Goal: Task Accomplishment & Management: Complete application form

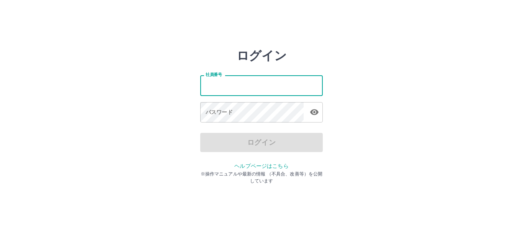
click at [243, 92] on input "社員番号" at bounding box center [261, 85] width 123 height 20
type input "*******"
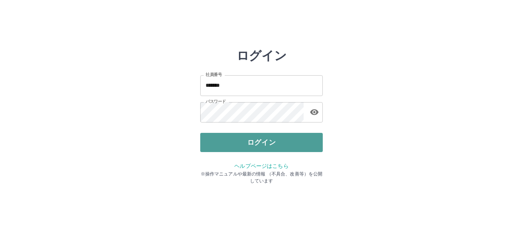
click at [258, 139] on button "ログイン" at bounding box center [261, 142] width 123 height 19
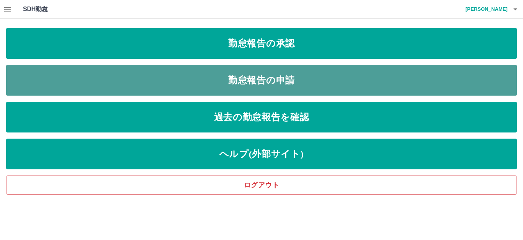
click at [292, 80] on link "勤怠報告の申請" at bounding box center [261, 80] width 511 height 31
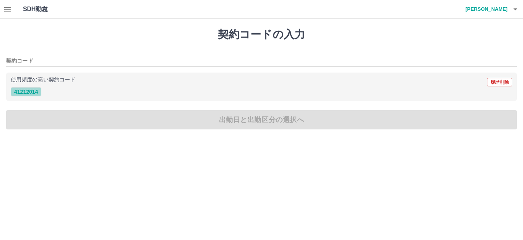
click at [28, 95] on button "41212014" at bounding box center [26, 91] width 31 height 9
type input "********"
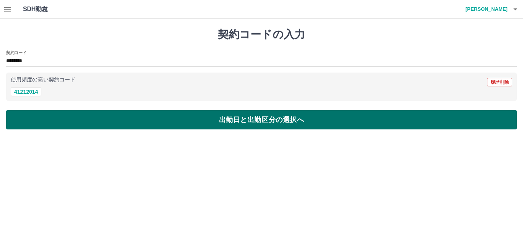
click at [33, 115] on button "出勤日と出勤区分の選択へ" at bounding box center [261, 119] width 511 height 19
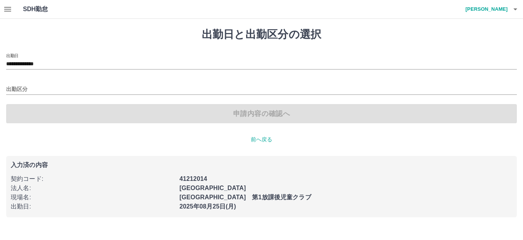
click at [10, 10] on icon "button" at bounding box center [7, 9] width 9 height 9
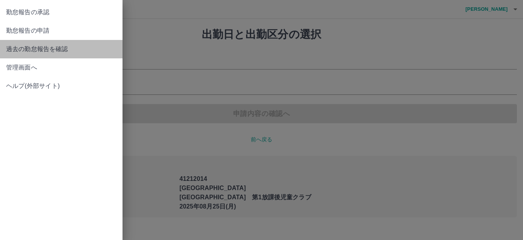
click at [16, 44] on span "過去の勤怠報告を確認" at bounding box center [61, 48] width 110 height 9
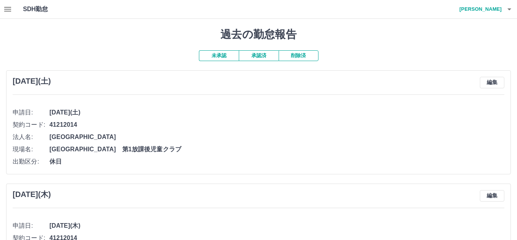
click at [265, 55] on button "承認済" at bounding box center [259, 55] width 40 height 11
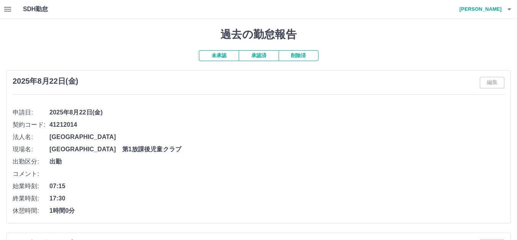
click at [223, 57] on button "未承認" at bounding box center [219, 55] width 40 height 11
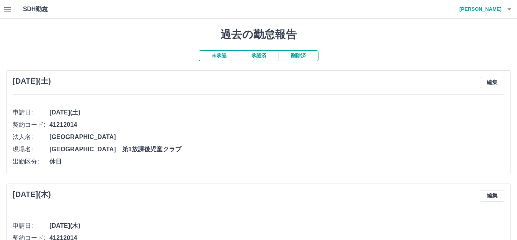
click at [258, 57] on button "承認済" at bounding box center [259, 55] width 40 height 11
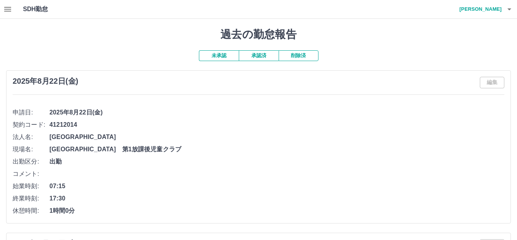
click at [15, 8] on button "button" at bounding box center [7, 9] width 15 height 18
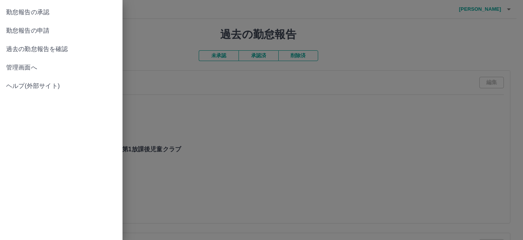
click at [28, 35] on span "勤怠報告の申請" at bounding box center [61, 30] width 110 height 9
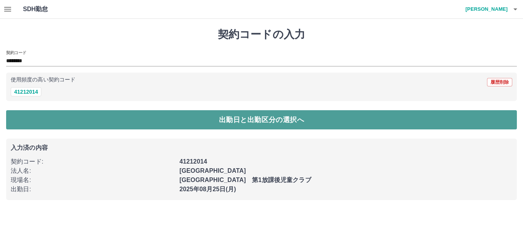
click at [184, 121] on button "出勤日と出勤区分の選択へ" at bounding box center [261, 119] width 511 height 19
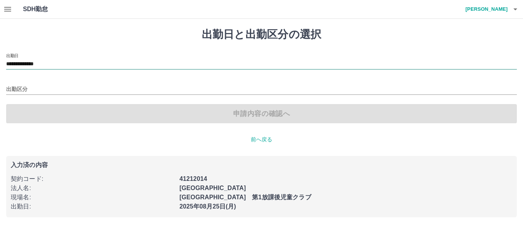
click at [63, 62] on input "**********" at bounding box center [261, 64] width 511 height 10
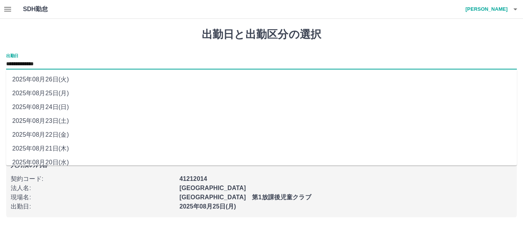
click at [62, 119] on li "2025年08月23日(土)" at bounding box center [261, 121] width 511 height 14
type input "**********"
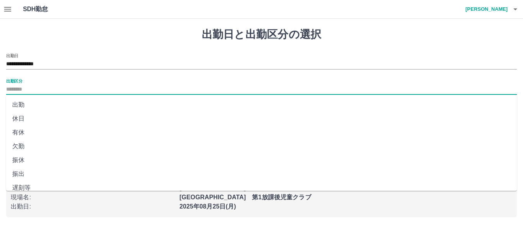
click at [44, 90] on input "出勤区分" at bounding box center [261, 90] width 511 height 10
click at [30, 115] on li "休日" at bounding box center [261, 119] width 511 height 14
type input "**"
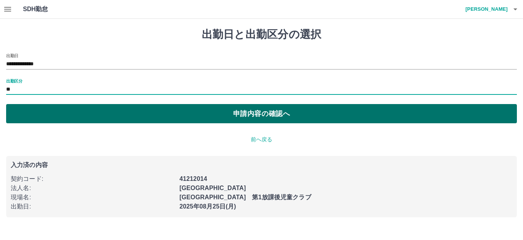
click at [174, 117] on button "申請内容の確認へ" at bounding box center [261, 113] width 511 height 19
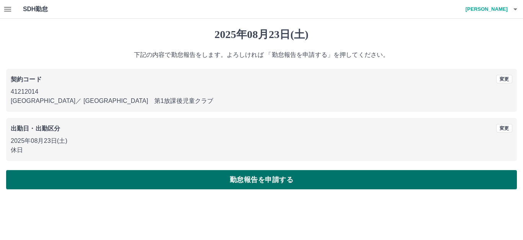
click at [245, 182] on button "勤怠報告を申請する" at bounding box center [261, 179] width 511 height 19
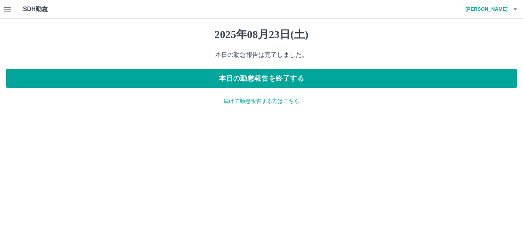
click at [263, 102] on p "続けて勤怠報告する方はこちら" at bounding box center [261, 101] width 511 height 8
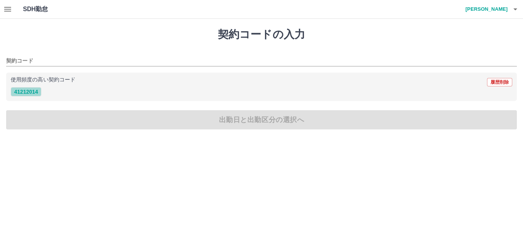
click at [34, 93] on button "41212014" at bounding box center [26, 91] width 31 height 9
type input "********"
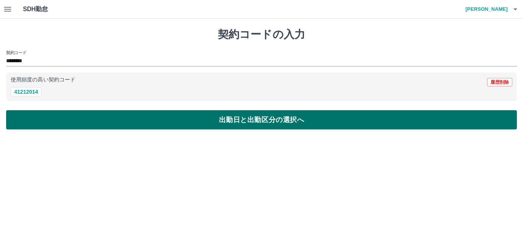
click at [156, 116] on button "出勤日と出勤区分の選択へ" at bounding box center [261, 119] width 511 height 19
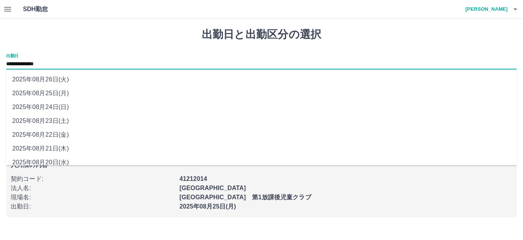
click at [73, 62] on input "**********" at bounding box center [261, 64] width 511 height 10
click at [60, 105] on li "2025年08月24日(日)" at bounding box center [261, 107] width 511 height 14
type input "**********"
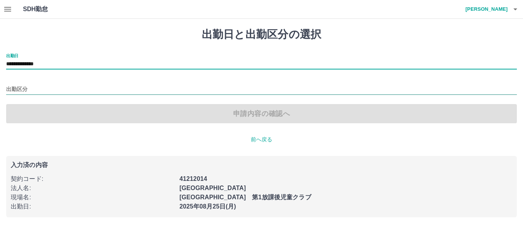
click at [40, 89] on input "出勤区分" at bounding box center [261, 90] width 511 height 10
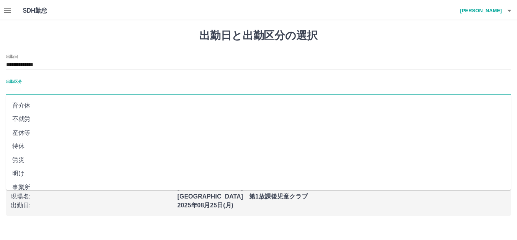
scroll to position [159, 0]
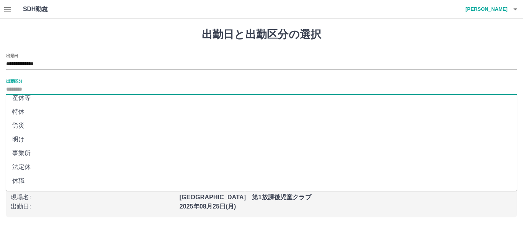
click at [25, 166] on li "法定休" at bounding box center [261, 167] width 511 height 14
type input "***"
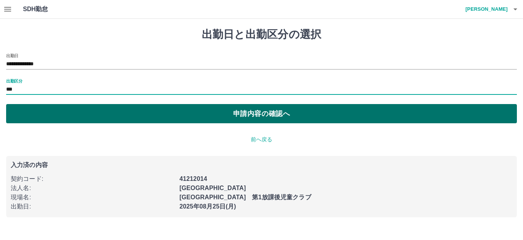
click at [196, 116] on button "申請内容の確認へ" at bounding box center [261, 113] width 511 height 19
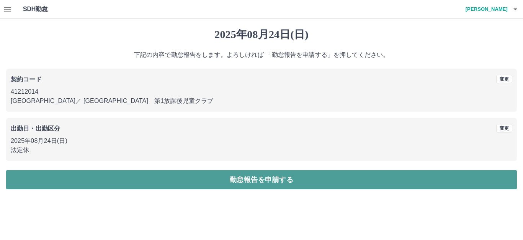
click at [182, 182] on button "勤怠報告を申請する" at bounding box center [261, 179] width 511 height 19
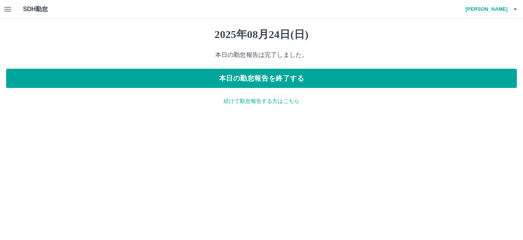
click at [279, 100] on p "続けて勤怠報告する方はこちら" at bounding box center [261, 101] width 511 height 8
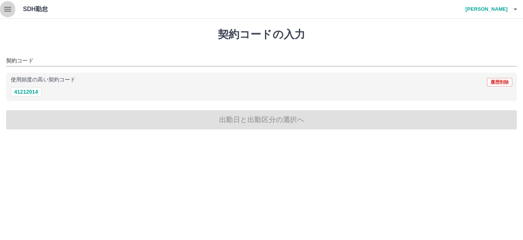
click at [10, 10] on icon "button" at bounding box center [7, 9] width 9 height 9
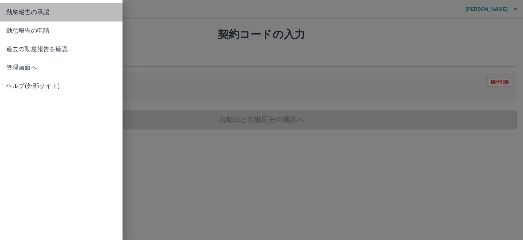
click at [47, 13] on span "勤怠報告の承認" at bounding box center [61, 12] width 110 height 9
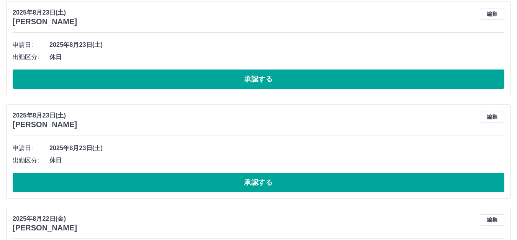
scroll to position [230, 0]
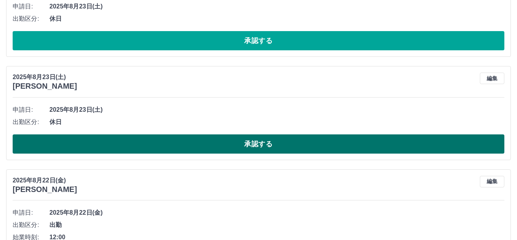
click at [108, 147] on button "承認する" at bounding box center [259, 143] width 492 height 19
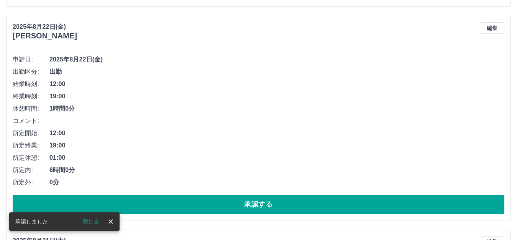
scroll to position [318, 0]
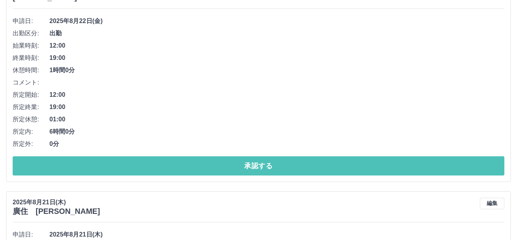
click at [179, 166] on button "承認する" at bounding box center [259, 165] width 492 height 19
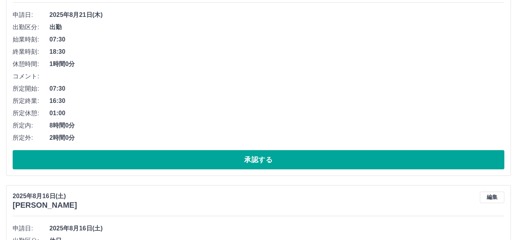
scroll to position [286, 0]
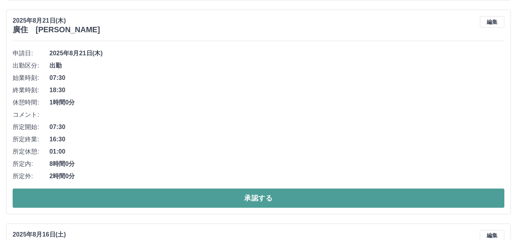
click at [247, 199] on button "承認する" at bounding box center [259, 197] width 492 height 19
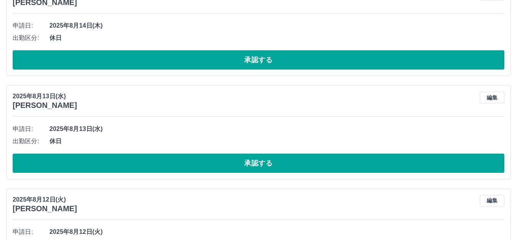
scroll to position [571, 0]
